Goal: Find specific page/section: Find specific page/section

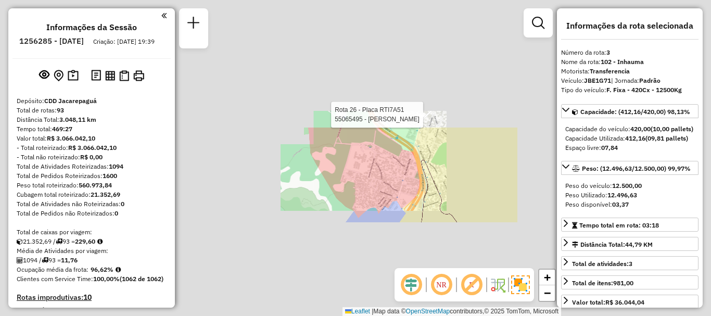
select select "**********"
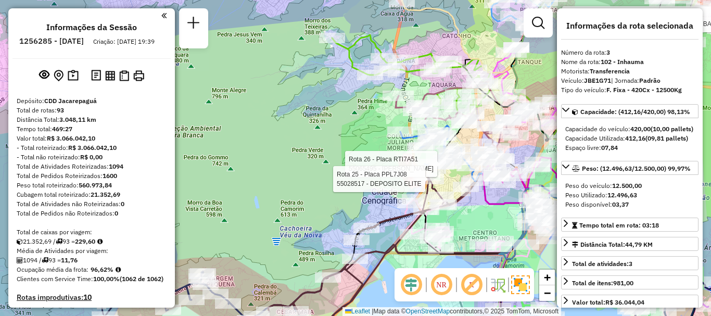
scroll to position [528, 0]
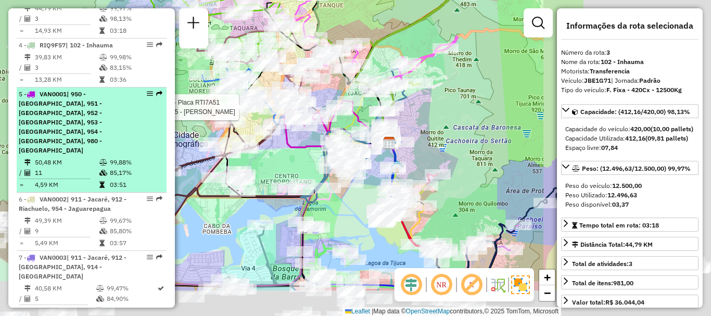
drag, startPoint x: 358, startPoint y: 175, endPoint x: 158, endPoint y: 118, distance: 207.6
click at [158, 118] on hb-router-mapa "Informações da Sessão 1256285 - [DATE] Criação: [DATE] 19:39 Depósito: CDD Jaca…" at bounding box center [355, 158] width 711 height 316
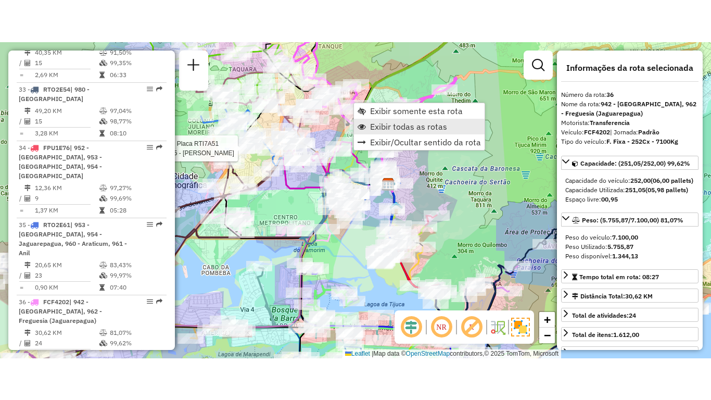
scroll to position [2612, 0]
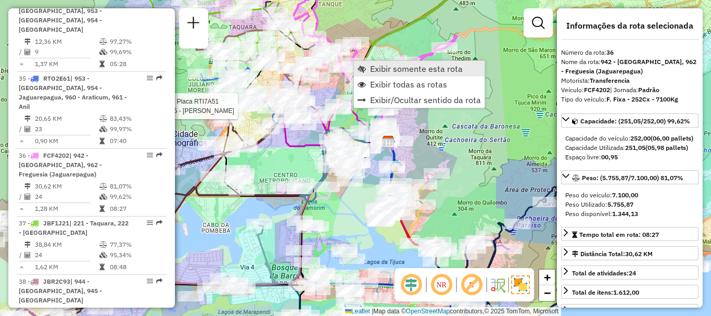
click at [393, 68] on span "Exibir somente esta rota" at bounding box center [416, 69] width 93 height 8
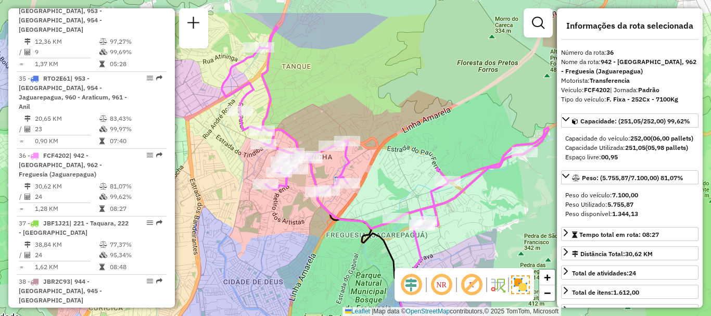
drag, startPoint x: 360, startPoint y: 149, endPoint x: 417, endPoint y: 194, distance: 72.7
click at [417, 194] on div "Janela de atendimento Grade de atendimento Capacidade Transportadoras Veículos …" at bounding box center [355, 158] width 711 height 316
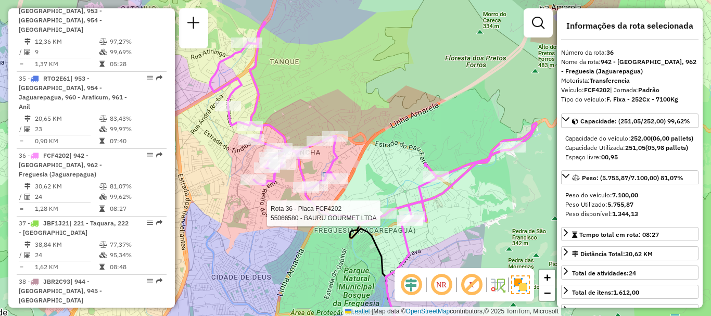
drag, startPoint x: 418, startPoint y: 149, endPoint x: 406, endPoint y: 145, distance: 12.9
click at [406, 145] on div "Rota 36 - Placa FCF4202 55066580 - BAURU GOURMET LTDA Janela de atendimento Gra…" at bounding box center [355, 158] width 711 height 316
click at [455, 106] on div "Rota 36 - Placa FCF4202 55066580 - BAURU GOURMET LTDA Janela de atendimento Gra…" at bounding box center [355, 158] width 711 height 316
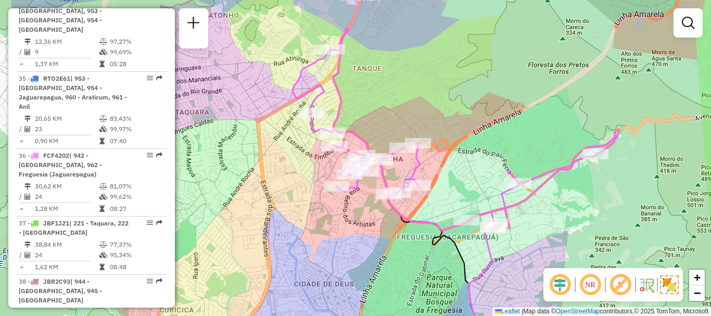
drag, startPoint x: 600, startPoint y: 171, endPoint x: 683, endPoint y: 178, distance: 83.1
click at [683, 178] on div "Janela de atendimento Grade de atendimento Capacidade Transportadoras Veículos …" at bounding box center [355, 158] width 711 height 316
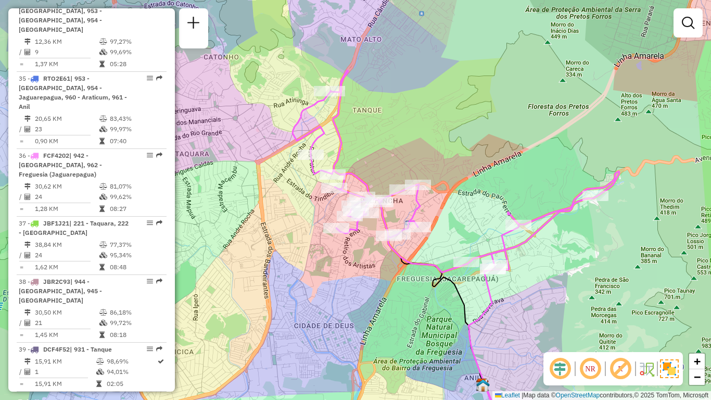
click at [643, 99] on div "Janela de atendimento Grade de atendimento Capacidade Transportadoras Veículos …" at bounding box center [355, 200] width 711 height 400
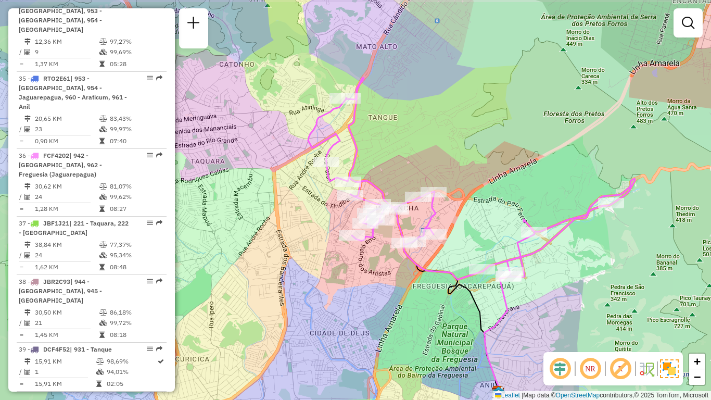
drag, startPoint x: 612, startPoint y: 289, endPoint x: 624, endPoint y: 294, distance: 12.6
click at [624, 294] on div "Janela de atendimento Grade de atendimento Capacidade Transportadoras Veículos …" at bounding box center [355, 200] width 711 height 400
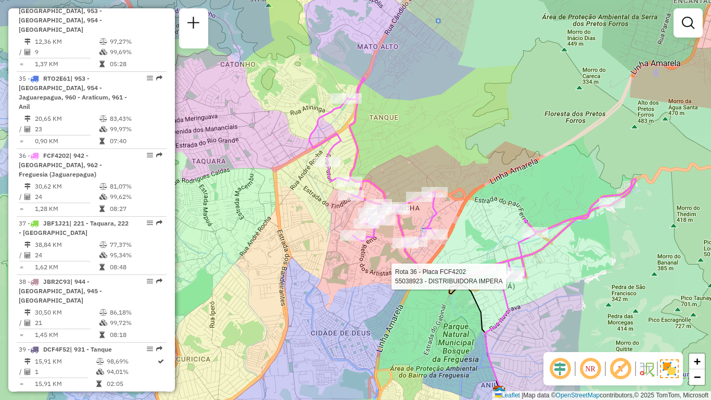
select select "**********"
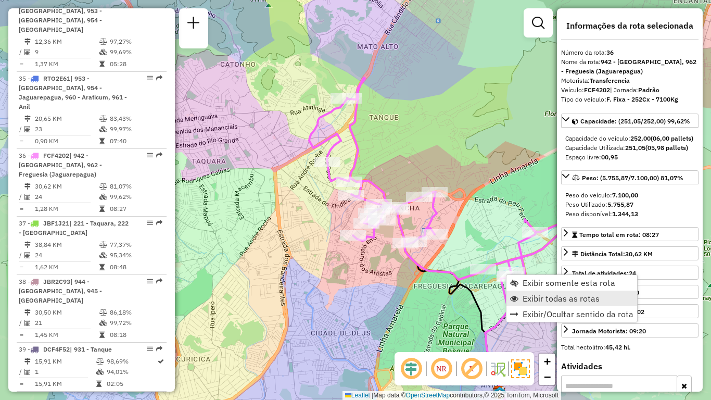
click at [558, 296] on span "Exibir todas as rotas" at bounding box center [561, 298] width 77 height 8
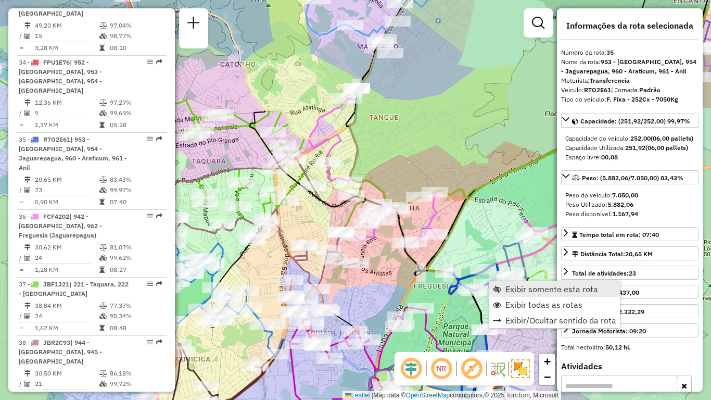
scroll to position [2544, 0]
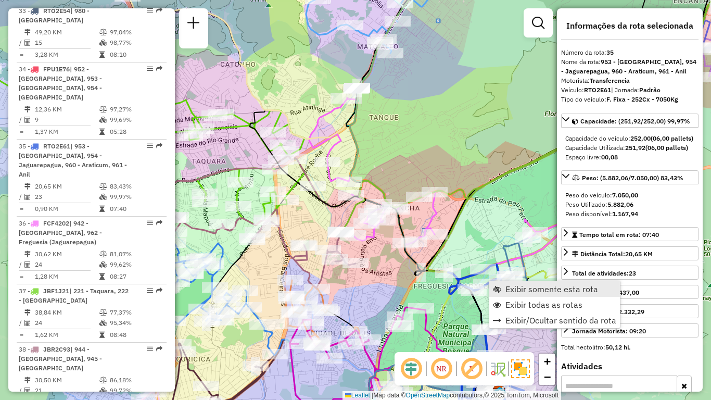
click at [503, 289] on link "Exibir somente esta rota" at bounding box center [554, 289] width 131 height 16
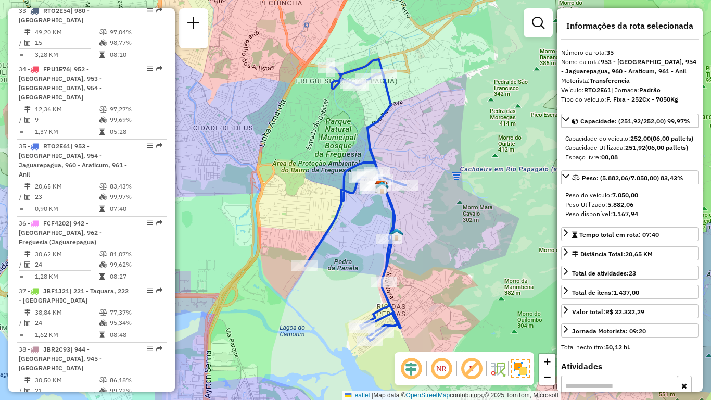
click at [531, 205] on div "Janela de atendimento Grade de atendimento Capacidade Transportadoras Veículos …" at bounding box center [355, 200] width 711 height 400
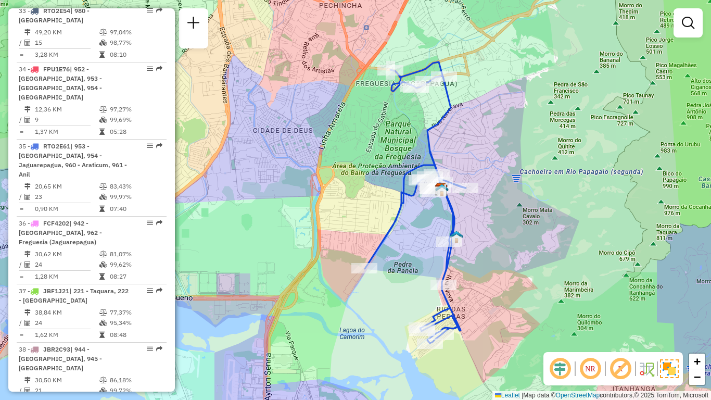
drag, startPoint x: 492, startPoint y: 250, endPoint x: 526, endPoint y: 247, distance: 34.0
click at [526, 247] on div "Janela de atendimento Grade de atendimento Capacidade Transportadoras Veículos …" at bounding box center [355, 200] width 711 height 400
select select "**********"
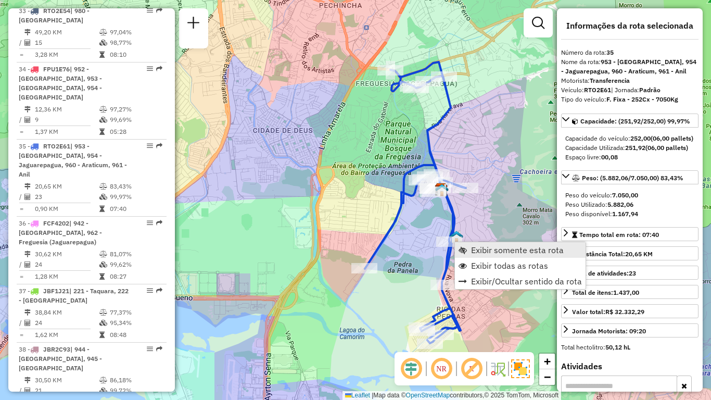
click at [495, 253] on span "Exibir somente esta rota" at bounding box center [517, 250] width 93 height 8
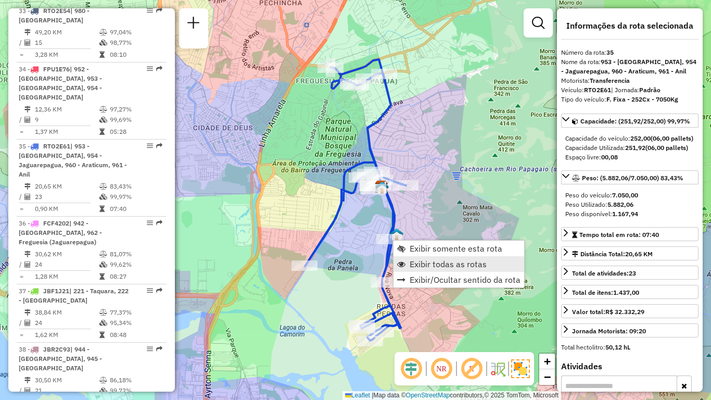
click at [432, 263] on span "Exibir todas as rotas" at bounding box center [448, 264] width 77 height 8
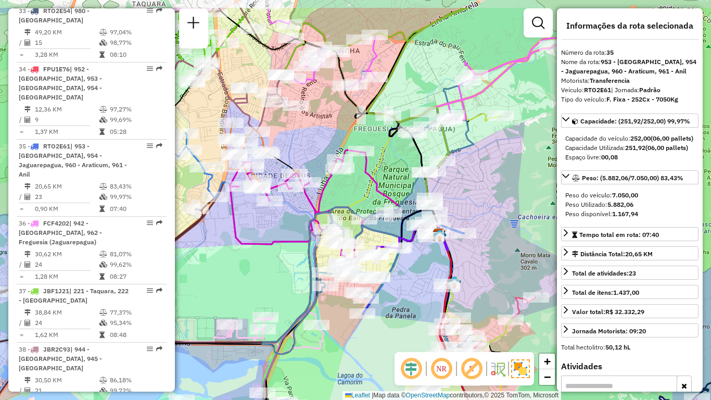
drag, startPoint x: 432, startPoint y: 220, endPoint x: 470, endPoint y: 315, distance: 102.8
click at [469, 316] on div "Janela de atendimento Grade de atendimento Capacidade Transportadoras Veículos …" at bounding box center [355, 200] width 711 height 400
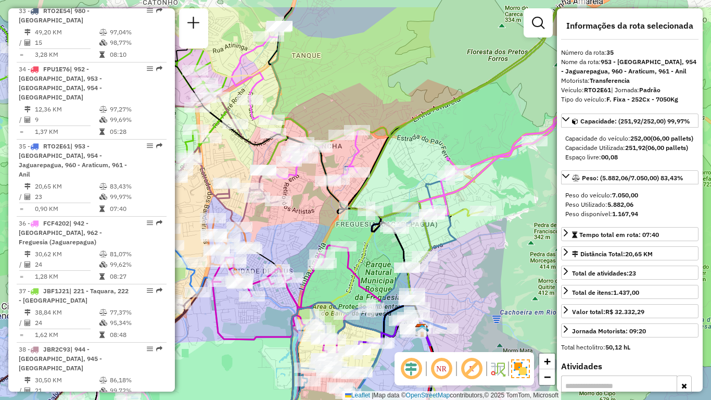
drag, startPoint x: 479, startPoint y: 237, endPoint x: 478, endPoint y: 285, distance: 48.4
click at [481, 285] on div "Janela de atendimento Grade de atendimento Capacidade Transportadoras Veículos …" at bounding box center [355, 200] width 711 height 400
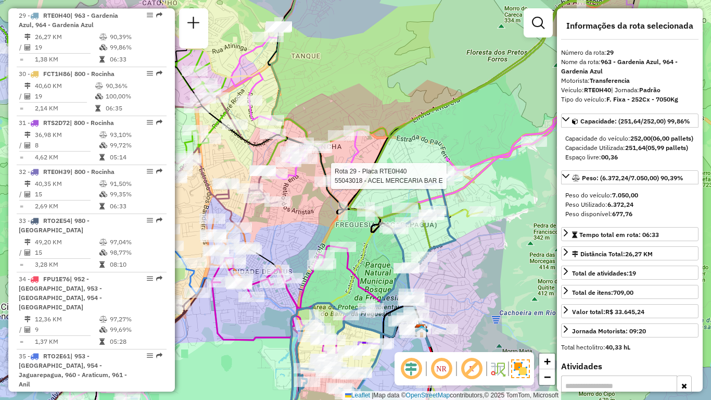
scroll to position [2223, 0]
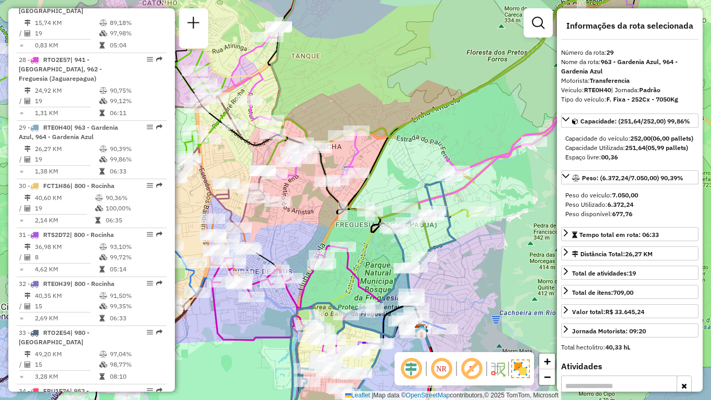
click at [458, 195] on icon at bounding box center [394, 117] width 327 height 202
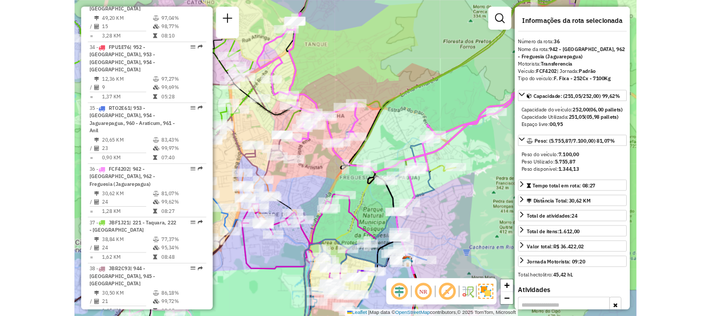
scroll to position [2612, 0]
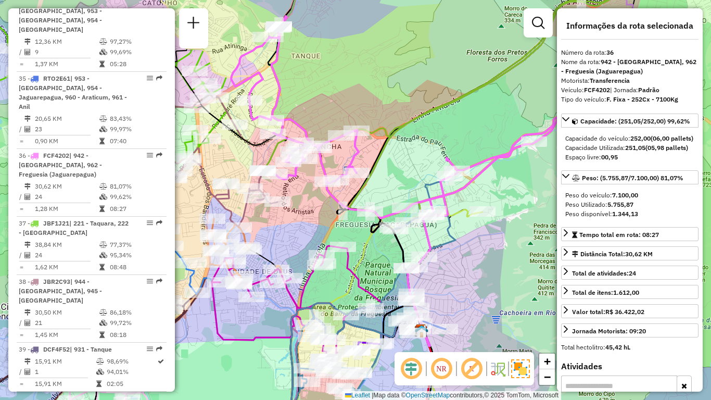
click at [470, 117] on div "Janela de atendimento Grade de atendimento Capacidade Transportadoras Veículos …" at bounding box center [355, 200] width 711 height 400
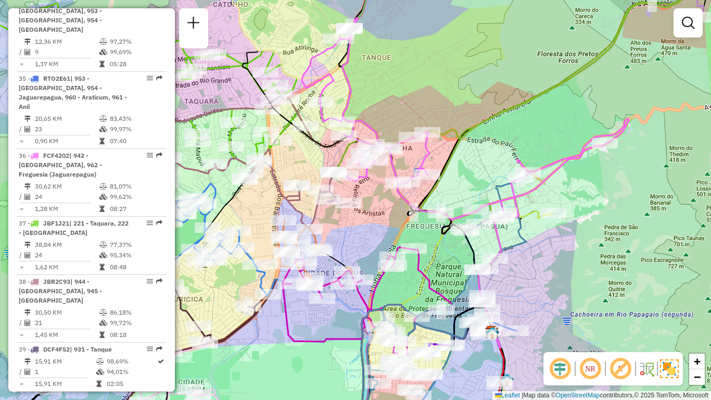
drag, startPoint x: 490, startPoint y: 291, endPoint x: 561, endPoint y: 292, distance: 70.8
click at [561, 292] on div "Janela de atendimento Grade de atendimento Capacidade Transportadoras Veículos …" at bounding box center [355, 200] width 711 height 400
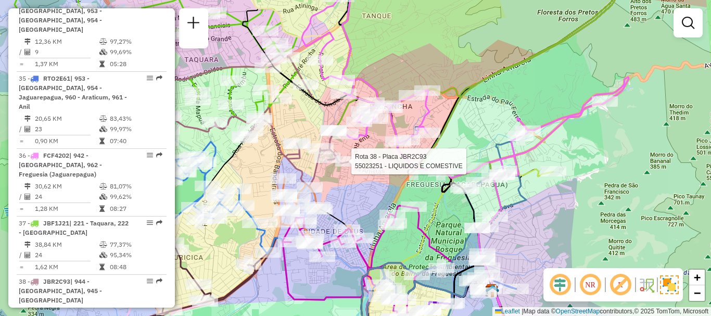
select select "**********"
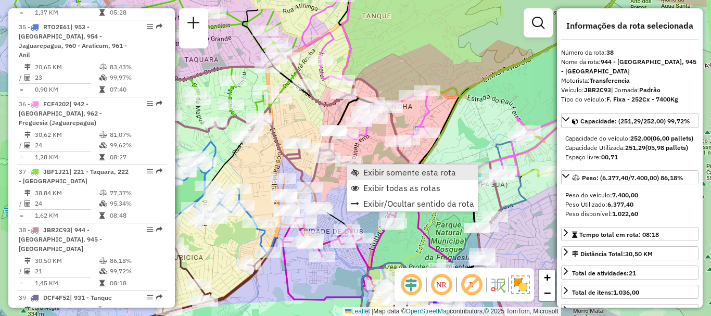
scroll to position [2729, 0]
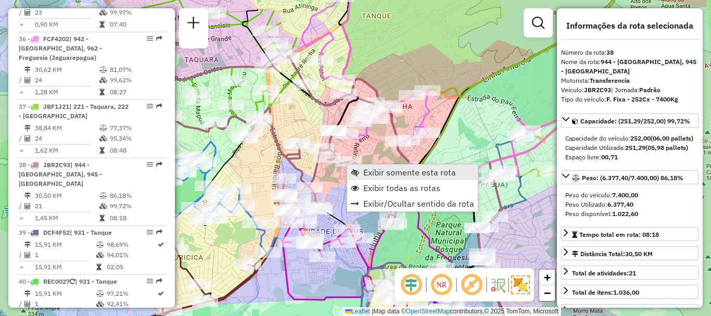
click at [370, 170] on span "Exibir somente esta rota" at bounding box center [409, 172] width 93 height 8
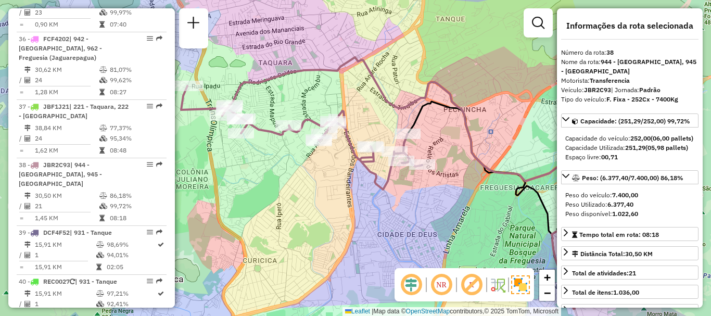
drag, startPoint x: 357, startPoint y: 160, endPoint x: 380, endPoint y: 185, distance: 33.9
click at [380, 185] on icon at bounding box center [301, 138] width 241 height 104
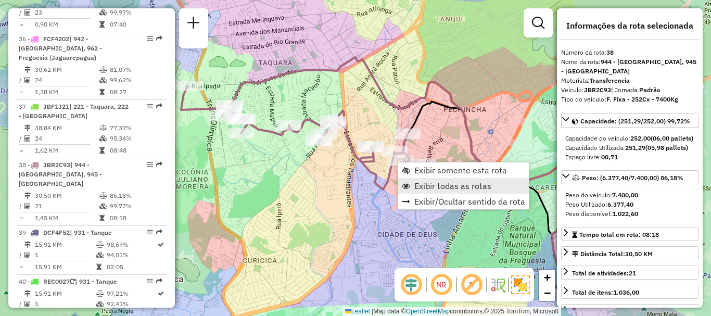
click at [415, 187] on span "Exibir todas as rotas" at bounding box center [452, 186] width 77 height 8
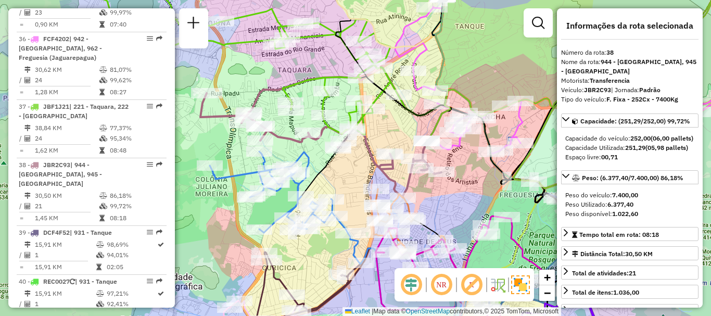
drag, startPoint x: 422, startPoint y: 188, endPoint x: 441, endPoint y: 195, distance: 20.6
click at [441, 195] on div "Janela de atendimento Grade de atendimento Capacidade Transportadoras Veículos …" at bounding box center [355, 158] width 711 height 316
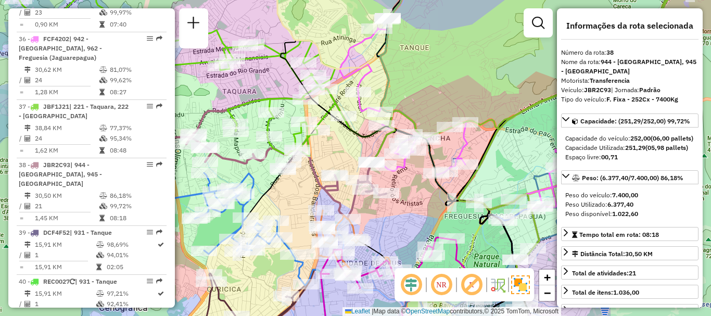
drag, startPoint x: 483, startPoint y: 169, endPoint x: 427, endPoint y: 190, distance: 59.2
click at [427, 190] on div "Janela de atendimento Grade de atendimento Capacidade Transportadoras Veículos …" at bounding box center [355, 158] width 711 height 316
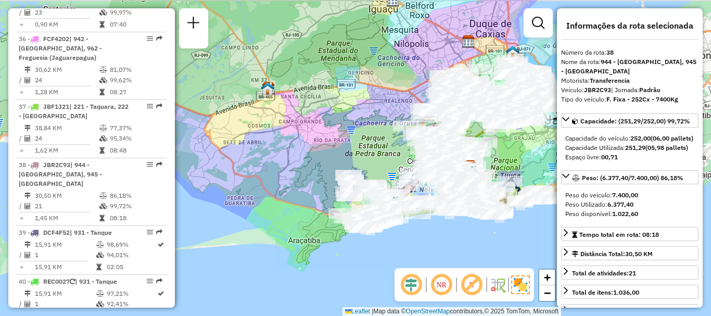
drag, startPoint x: 527, startPoint y: 155, endPoint x: 477, endPoint y: 146, distance: 50.2
click at [438, 197] on div "Janela de atendimento Grade de atendimento Capacidade Transportadoras Veículos …" at bounding box center [355, 158] width 711 height 316
